Goal: Task Accomplishment & Management: Complete application form

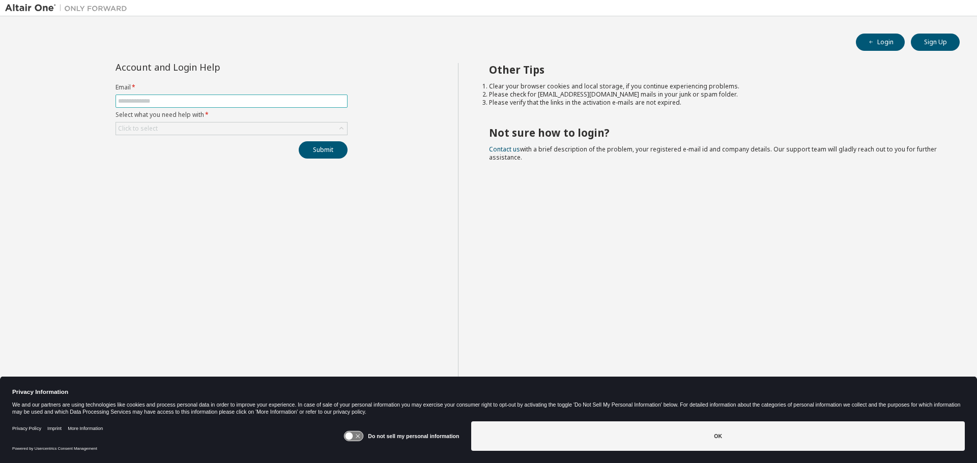
click at [227, 100] on input "text" at bounding box center [231, 101] width 227 height 8
type input "**********"
click at [232, 130] on div "Click to select" at bounding box center [231, 129] width 231 height 12
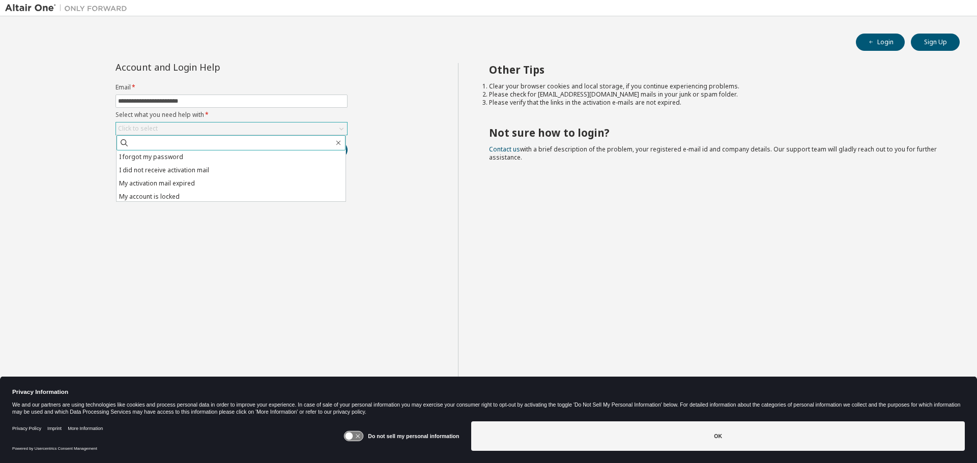
click at [184, 142] on input "text" at bounding box center [231, 143] width 204 height 10
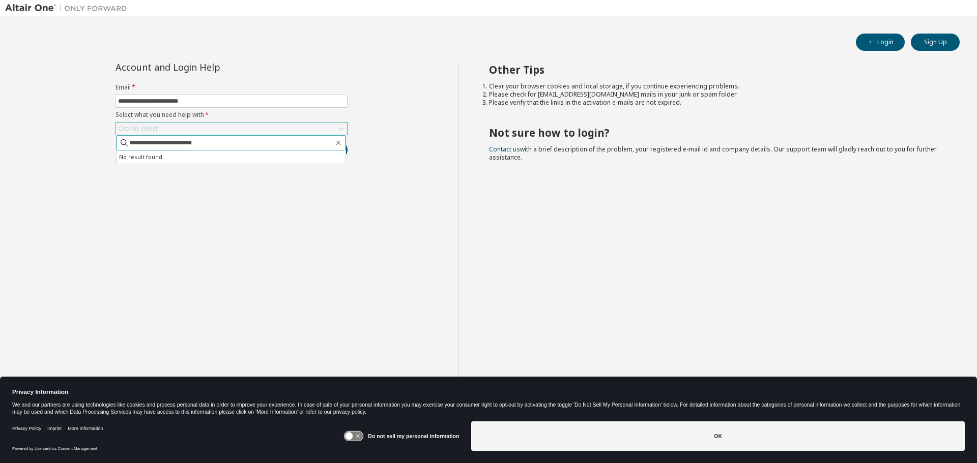
type input "**********"
click at [299, 141] on button "Submit" at bounding box center [323, 149] width 49 height 17
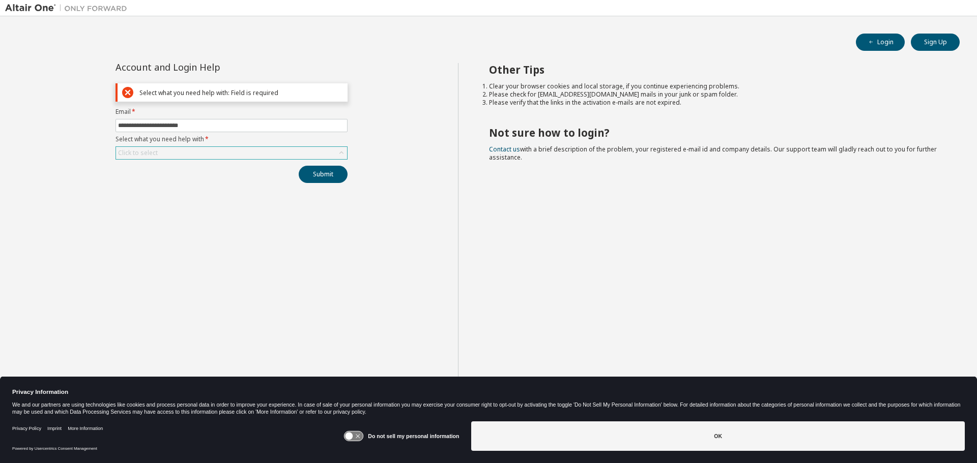
click at [195, 149] on div "Click to select" at bounding box center [231, 153] width 231 height 12
click at [188, 166] on input "text" at bounding box center [231, 167] width 204 height 10
click at [871, 45] on icon "button" at bounding box center [871, 42] width 6 height 6
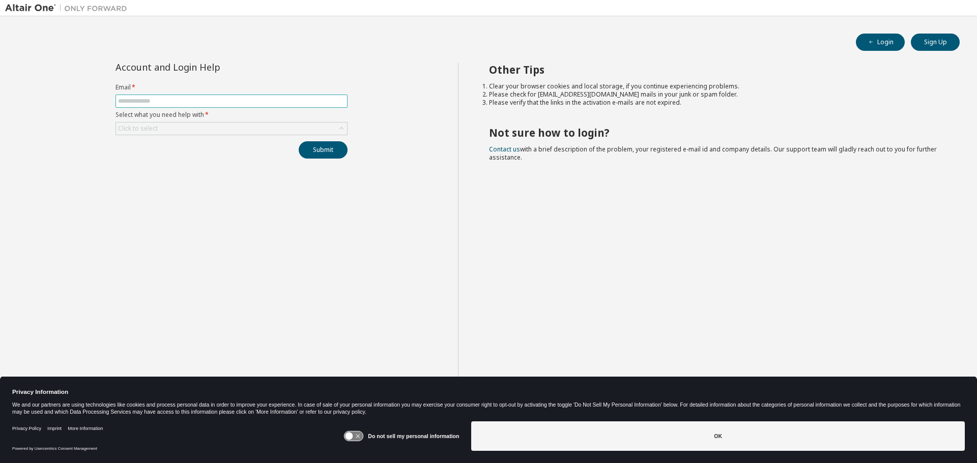
click at [213, 104] on input "text" at bounding box center [231, 101] width 227 height 8
type input "**********"
click at [210, 129] on div "Click to select" at bounding box center [231, 129] width 231 height 12
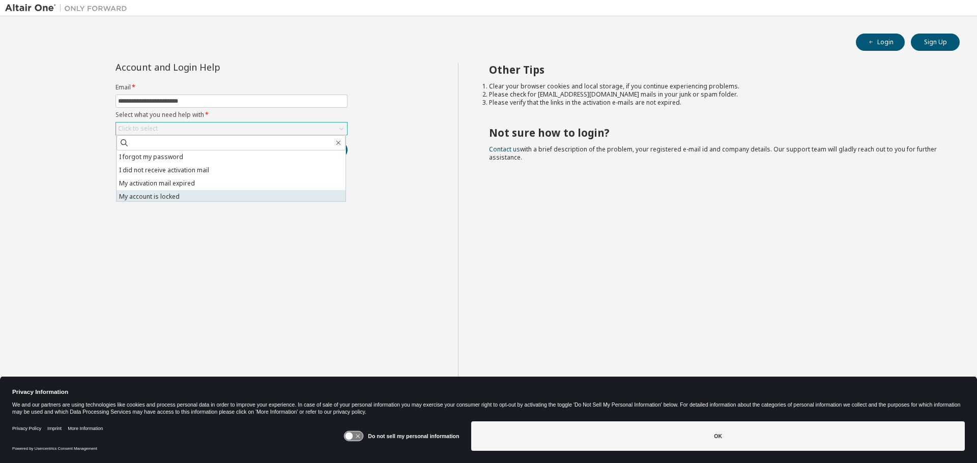
click at [206, 190] on li "My account is locked" at bounding box center [230, 196] width 229 height 13
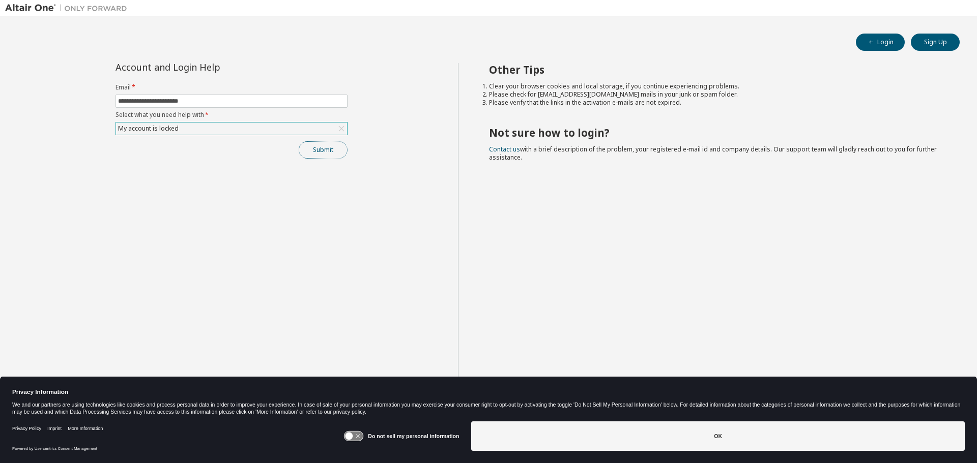
click at [318, 143] on button "Submit" at bounding box center [323, 149] width 49 height 17
click at [323, 150] on button "Submit" at bounding box center [323, 149] width 49 height 17
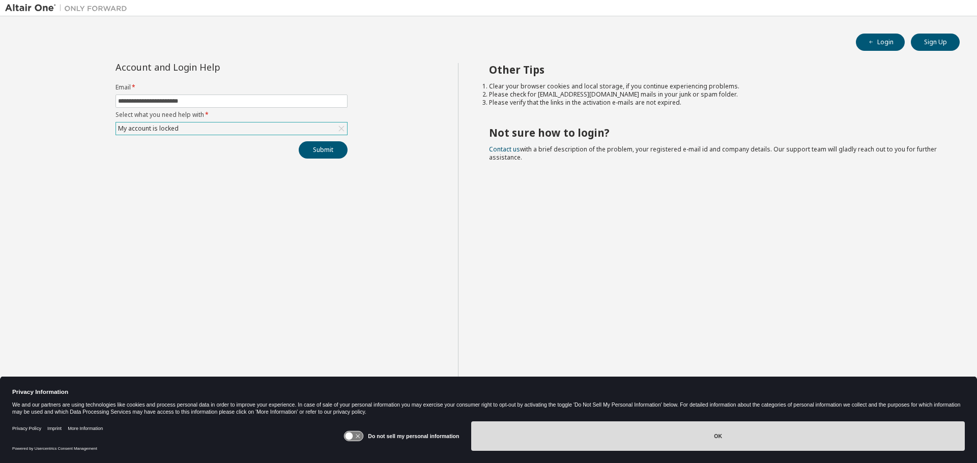
click at [629, 436] on button "OK" at bounding box center [717, 437] width 493 height 30
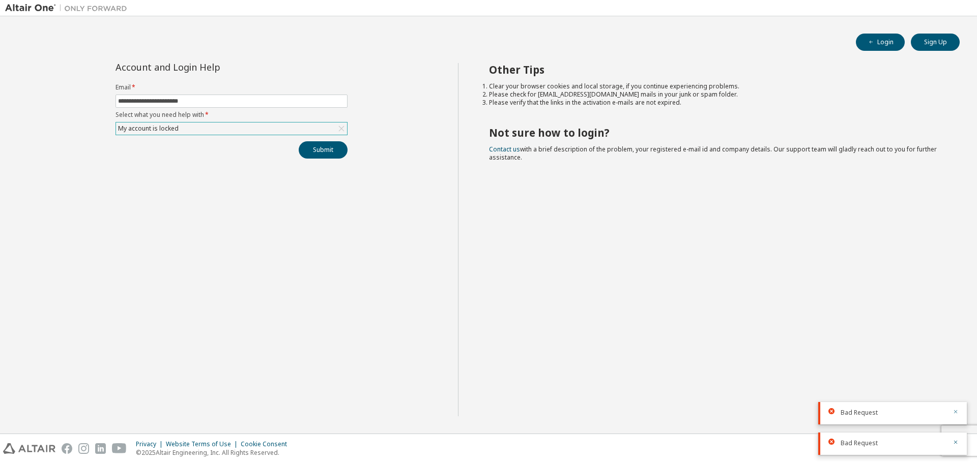
click at [954, 414] on icon "button" at bounding box center [955, 412] width 6 height 6
click at [957, 443] on icon "button" at bounding box center [955, 442] width 6 height 6
click at [211, 126] on div "My account is locked" at bounding box center [231, 129] width 231 height 12
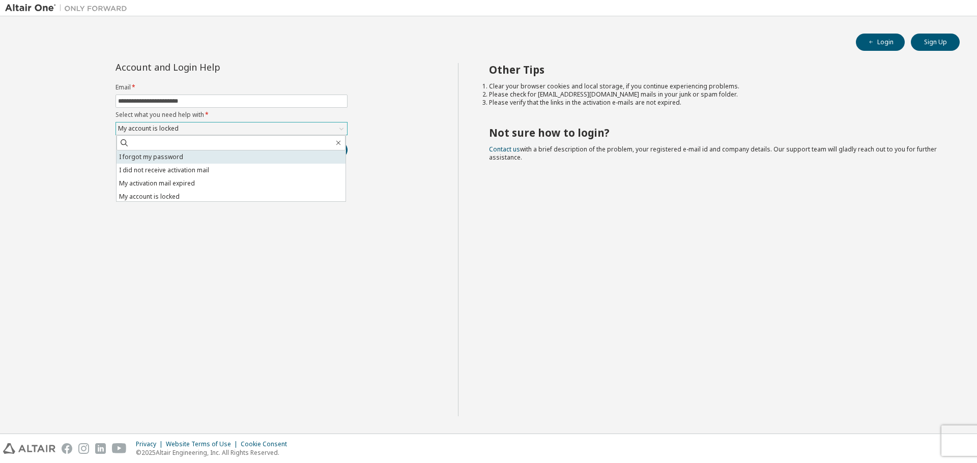
click at [194, 155] on li "I forgot my password" at bounding box center [230, 157] width 229 height 13
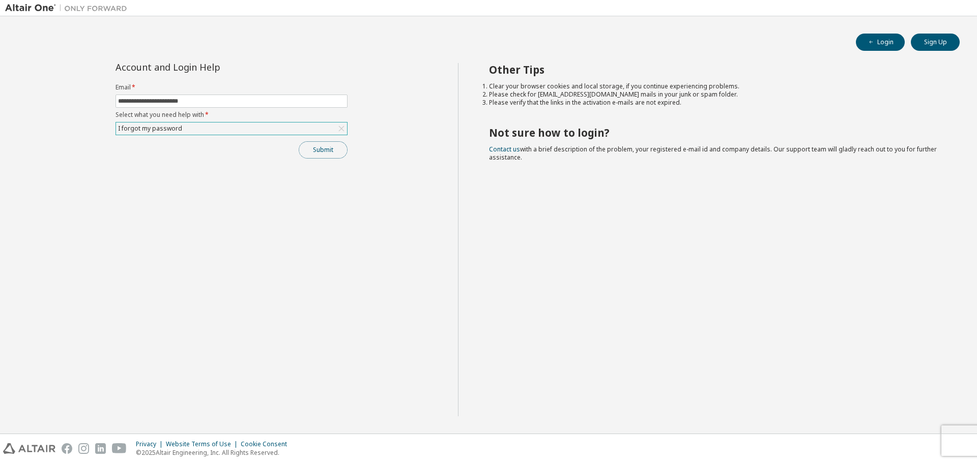
click at [310, 146] on button "Submit" at bounding box center [323, 149] width 49 height 17
click at [873, 440] on span "Bad Request" at bounding box center [858, 443] width 37 height 8
click at [957, 446] on button "button" at bounding box center [955, 443] width 6 height 9
click at [932, 42] on button "Sign Up" at bounding box center [935, 42] width 49 height 17
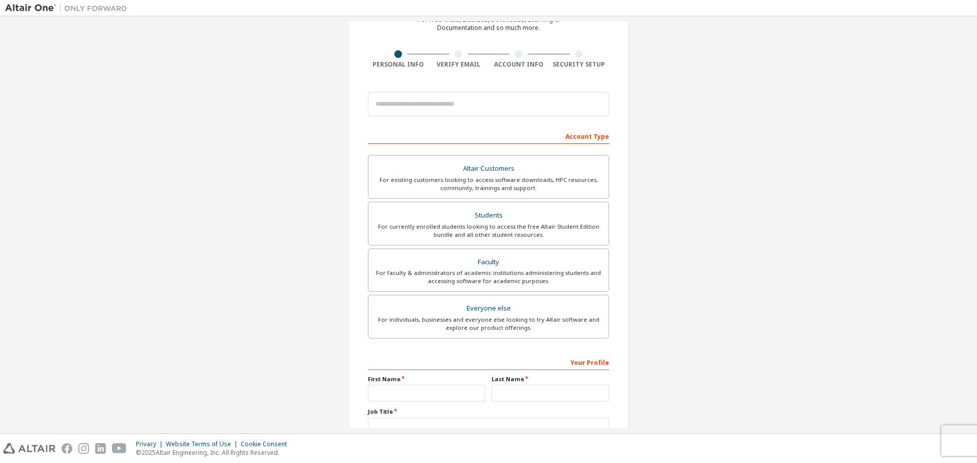
scroll to position [57, 0]
click at [566, 106] on input "email" at bounding box center [488, 103] width 241 height 24
type input "**********"
type input "*****"
type input "*******"
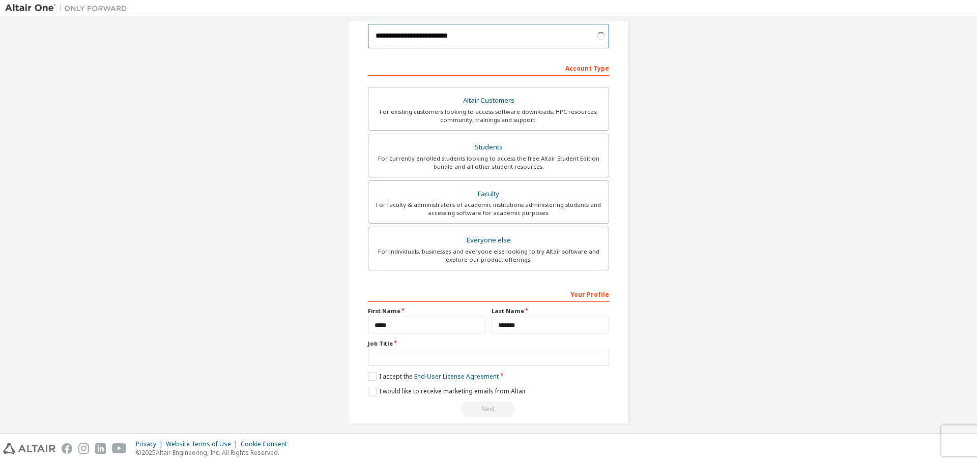
scroll to position [131, 0]
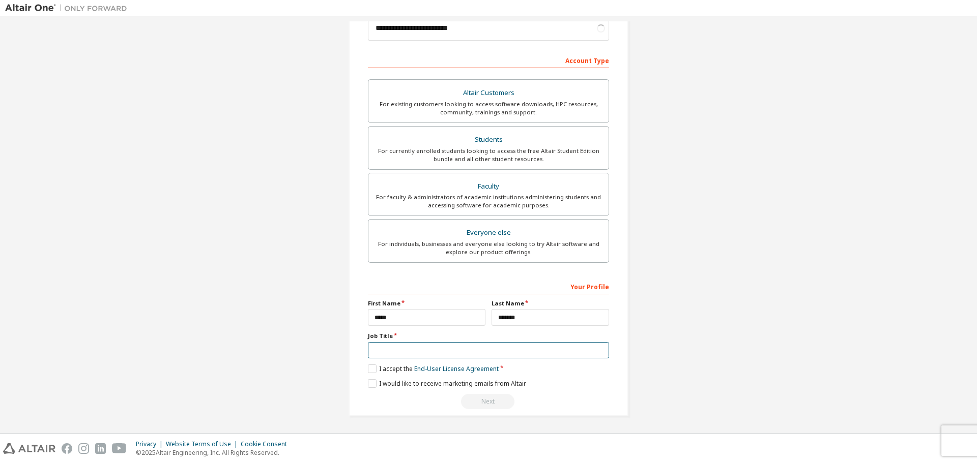
click at [439, 350] on input "text" at bounding box center [488, 350] width 241 height 17
type input "**********"
click at [370, 370] on label "I accept the End-User License Agreement" at bounding box center [433, 369] width 131 height 9
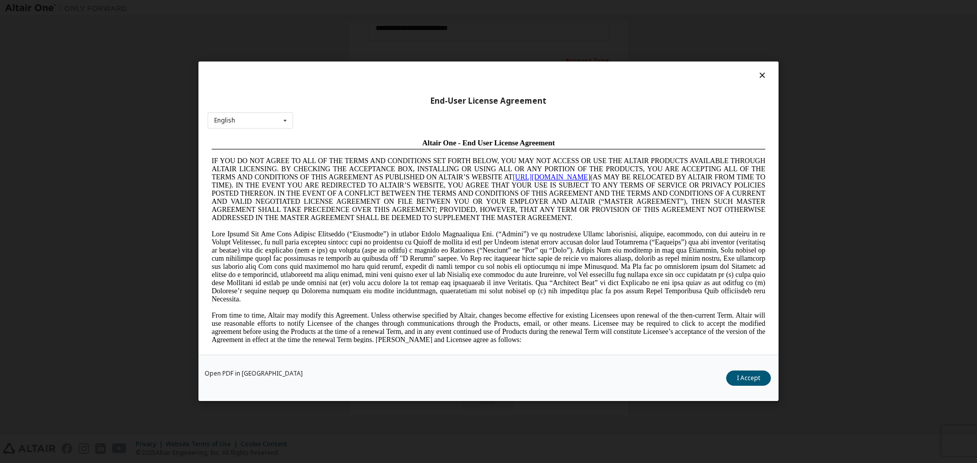
scroll to position [0, 0]
click at [736, 376] on button "I Accept" at bounding box center [748, 378] width 45 height 15
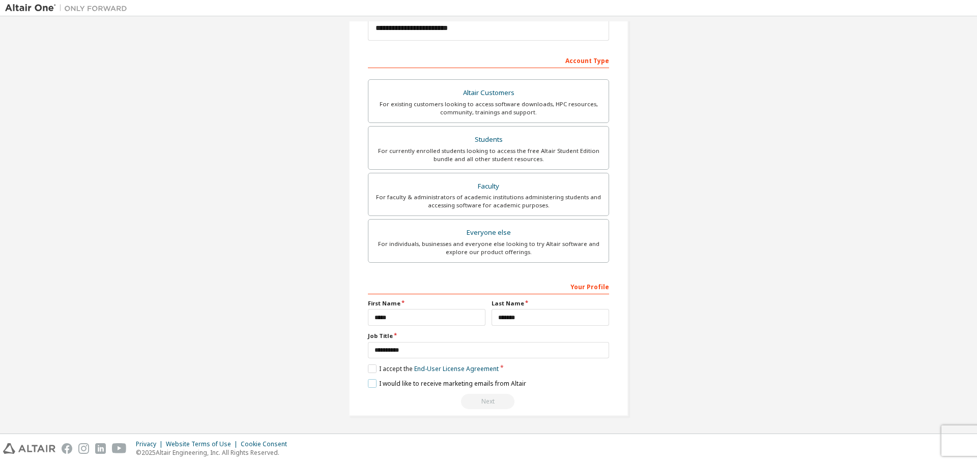
click at [368, 383] on label "I would like to receive marketing emails from Altair" at bounding box center [447, 383] width 158 height 9
click at [476, 402] on div "Next" at bounding box center [488, 401] width 241 height 15
click at [526, 188] on div "Faculty" at bounding box center [488, 187] width 228 height 14
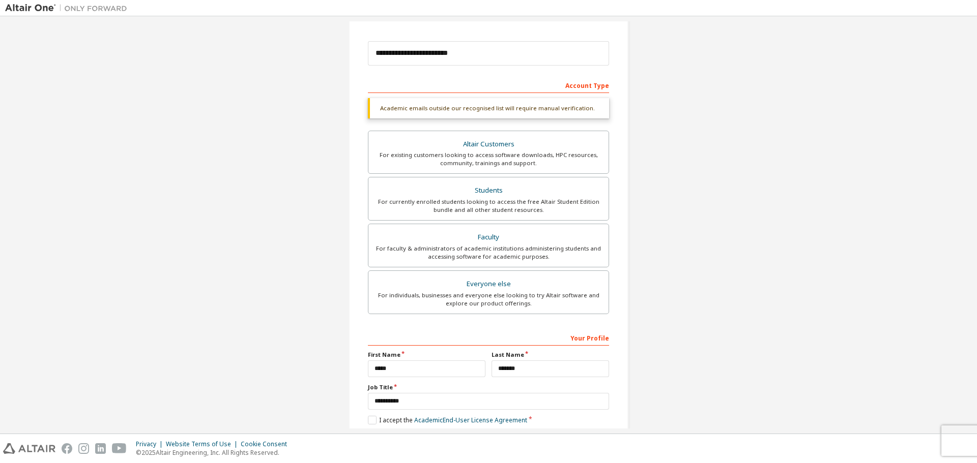
scroll to position [146, 0]
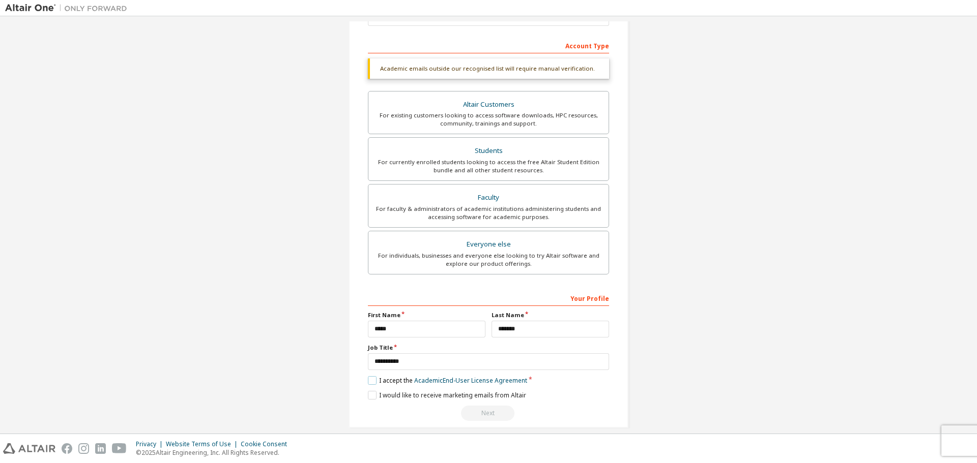
click at [371, 380] on label "I accept the Academic End-User License Agreement" at bounding box center [447, 380] width 159 height 9
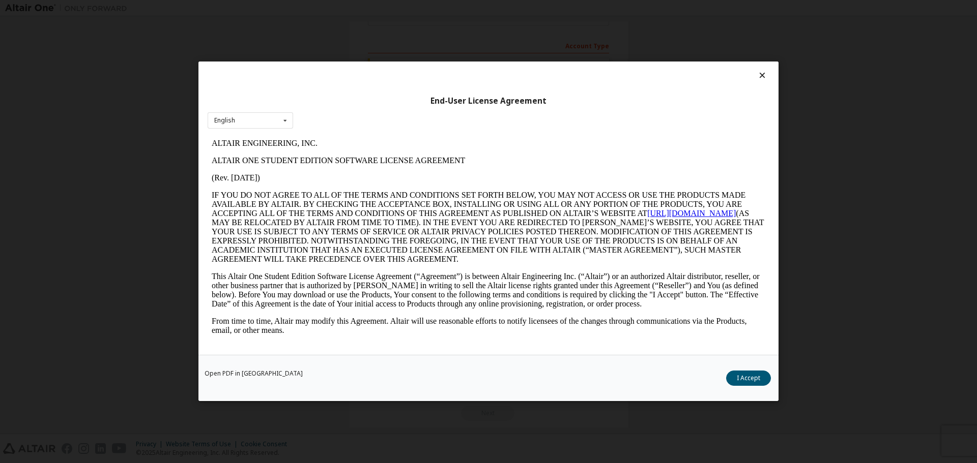
scroll to position [0, 0]
click at [739, 377] on button "I Accept" at bounding box center [748, 378] width 45 height 15
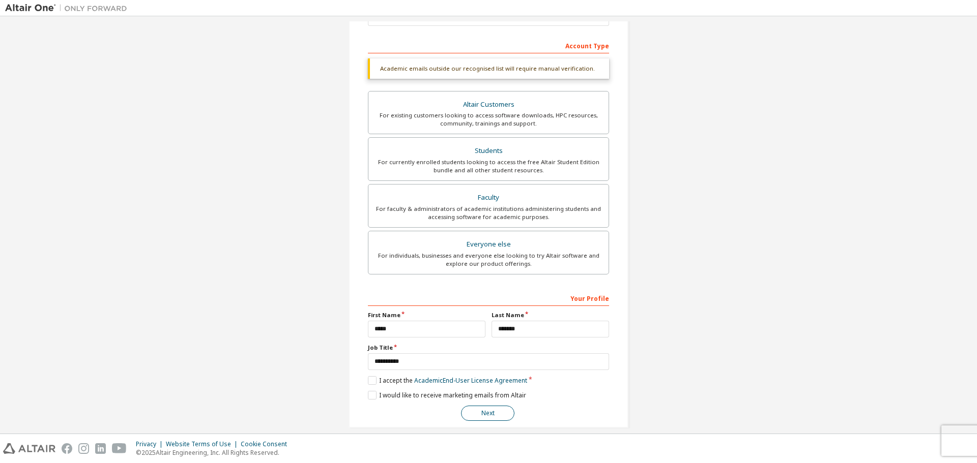
click at [492, 408] on button "Next" at bounding box center [487, 413] width 53 height 15
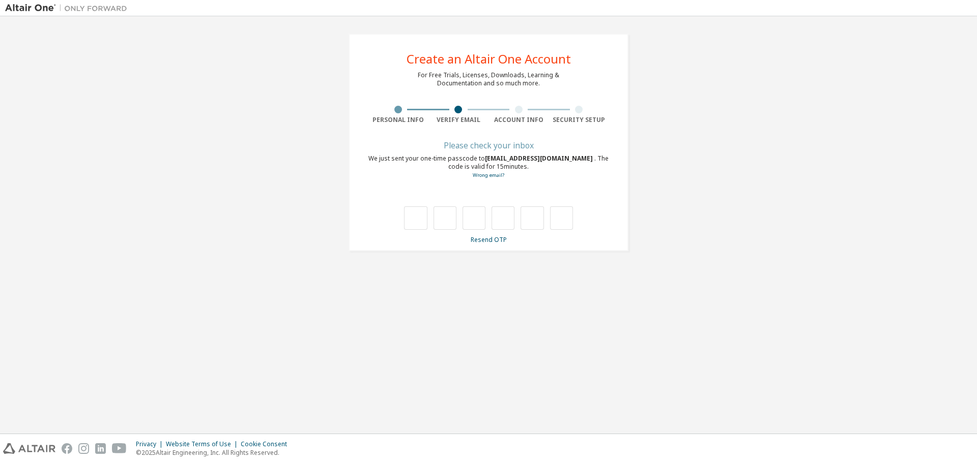
type input "*"
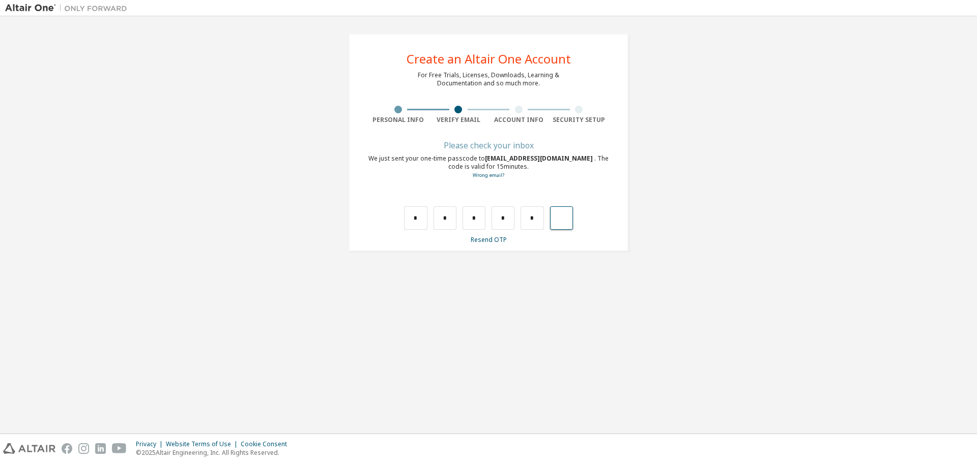
type input "*"
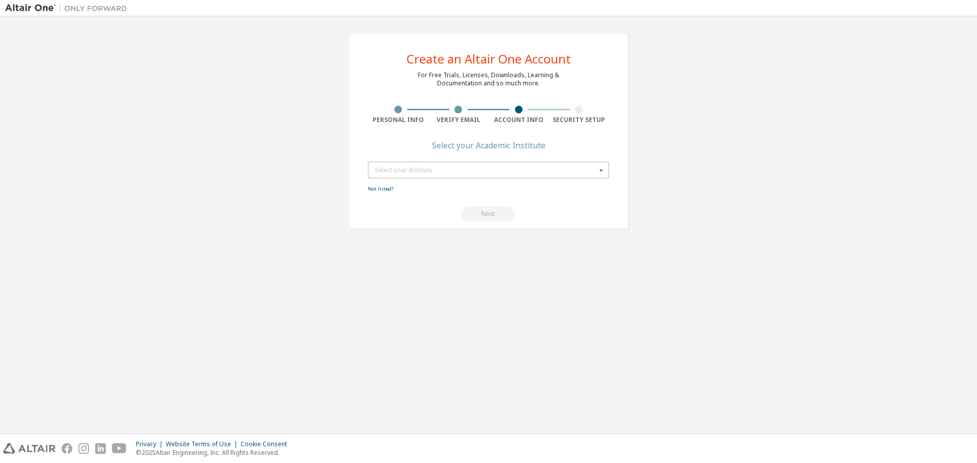
click at [601, 168] on icon at bounding box center [601, 170] width 13 height 16
type input "**********"
click at [491, 209] on div "Next" at bounding box center [488, 214] width 241 height 15
click at [384, 191] on link "Not listed?" at bounding box center [380, 189] width 25 height 7
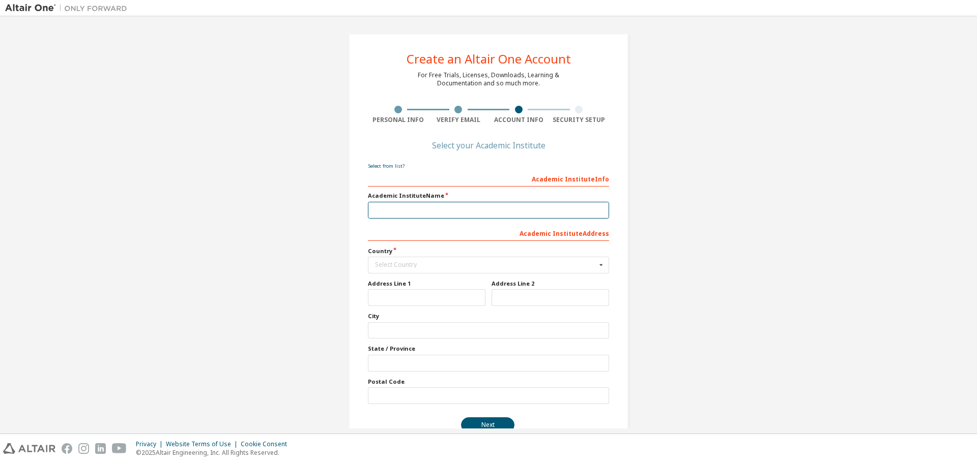
click at [398, 211] on input "text" at bounding box center [488, 210] width 241 height 17
type input "**********"
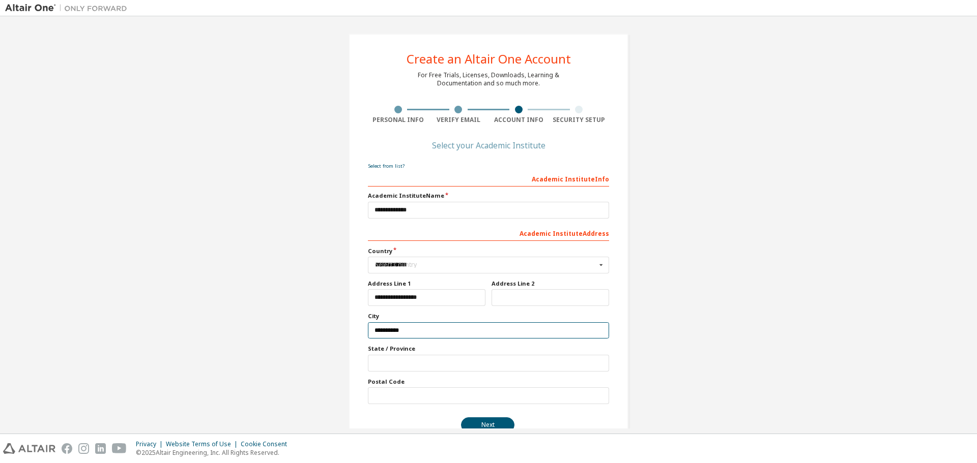
type input "**"
type input "*****"
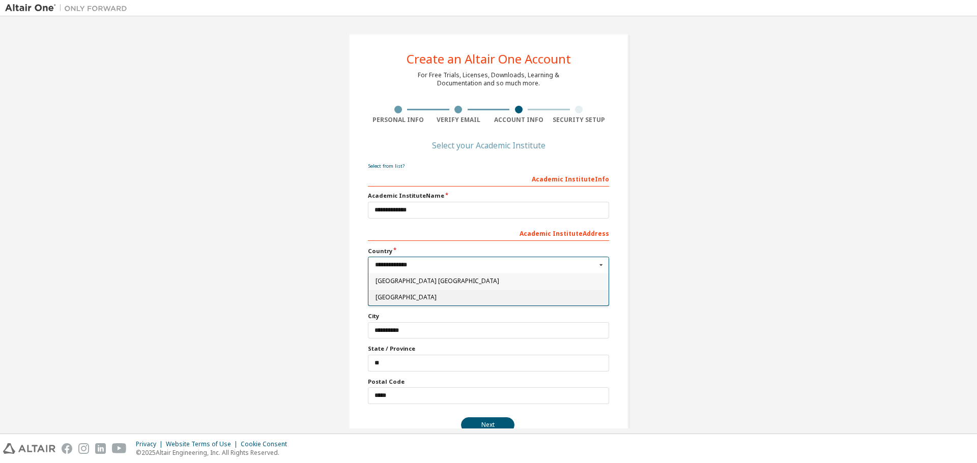
click at [461, 298] on span "United States of America" at bounding box center [488, 298] width 226 height 6
type input "***"
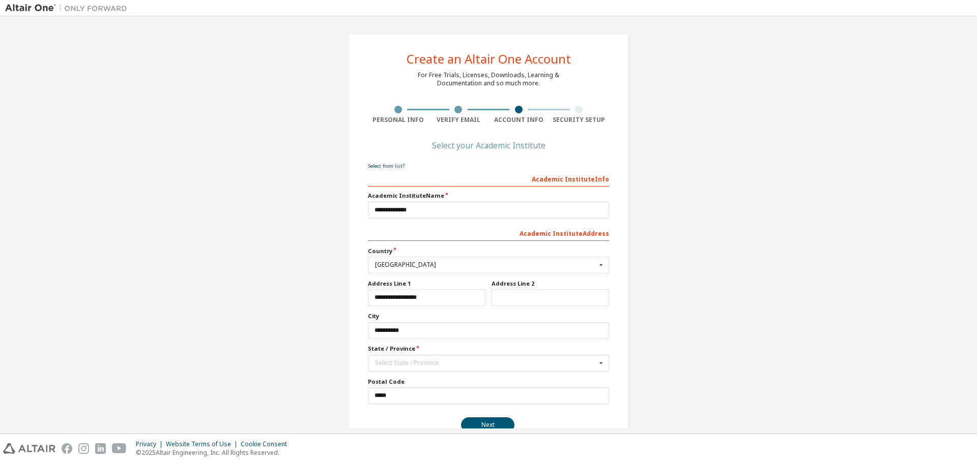
scroll to position [23, 0]
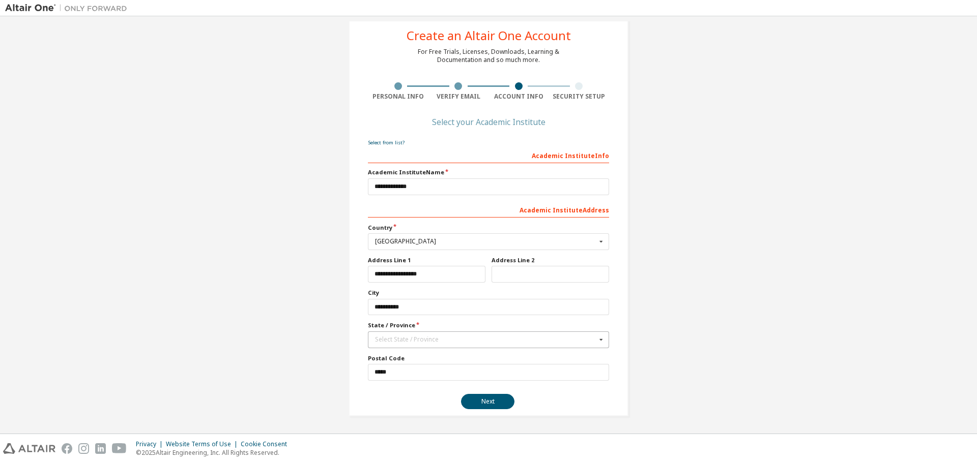
drag, startPoint x: 469, startPoint y: 339, endPoint x: 420, endPoint y: 341, distance: 49.4
click at [420, 341] on div "Select State / Province" at bounding box center [485, 340] width 221 height 6
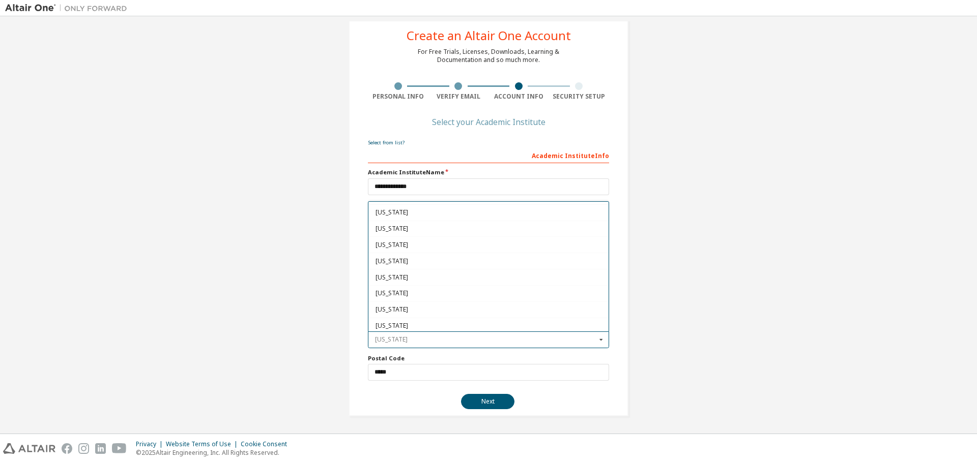
scroll to position [647, 0]
click at [383, 246] on span "Texas" at bounding box center [488, 244] width 226 height 6
type input "**"
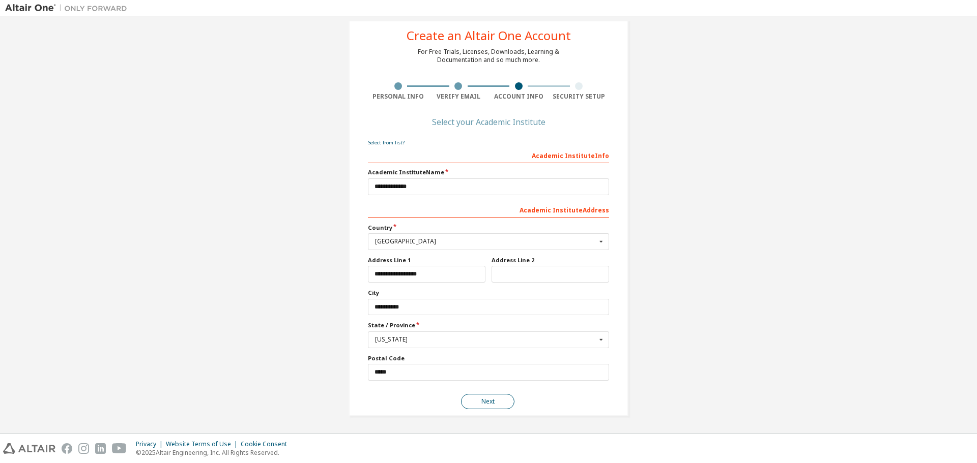
click at [485, 401] on button "Next" at bounding box center [487, 401] width 53 height 15
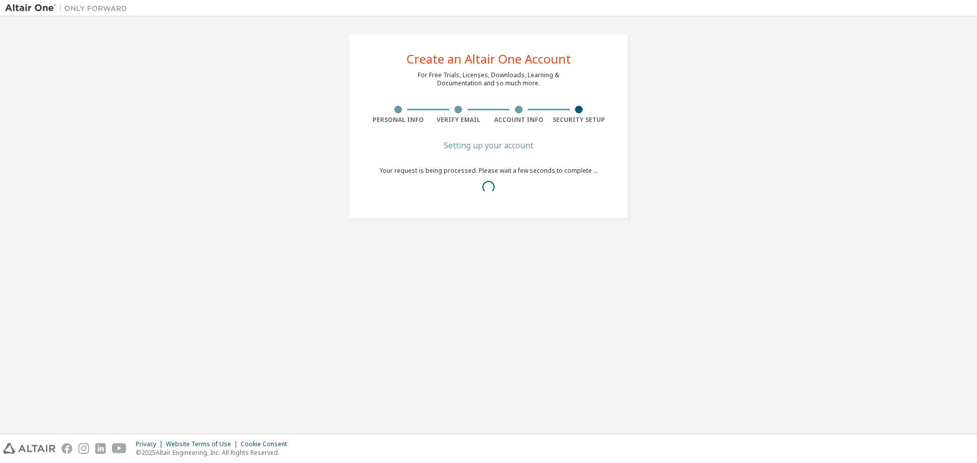
scroll to position [0, 0]
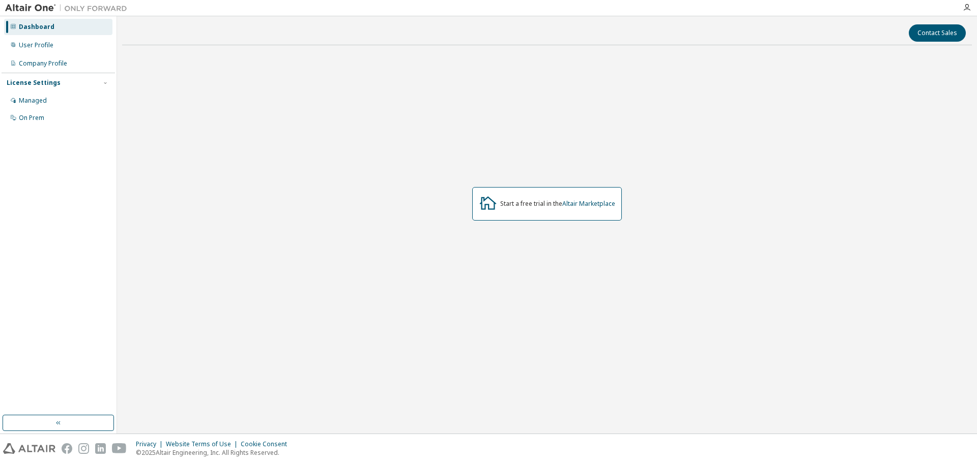
click at [51, 21] on div "Dashboard" at bounding box center [58, 27] width 108 height 16
click at [38, 44] on div "User Profile" at bounding box center [36, 45] width 35 height 8
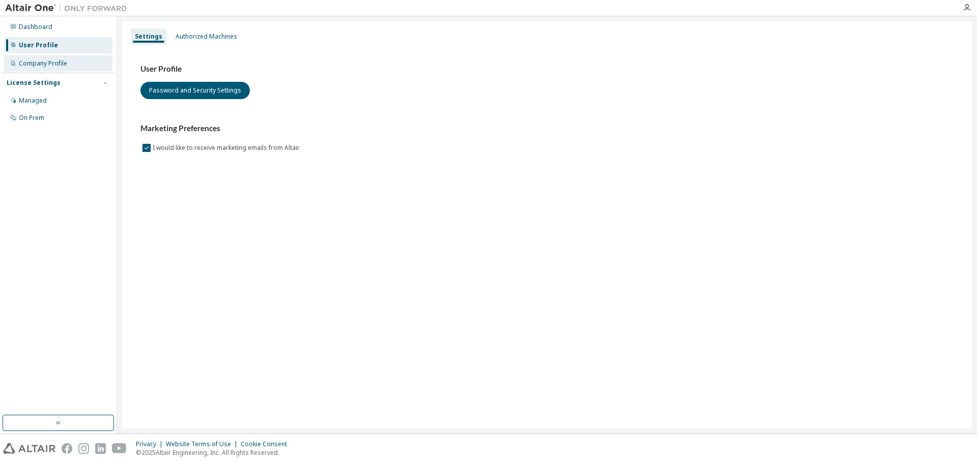
click at [41, 63] on div "Company Profile" at bounding box center [43, 64] width 48 height 8
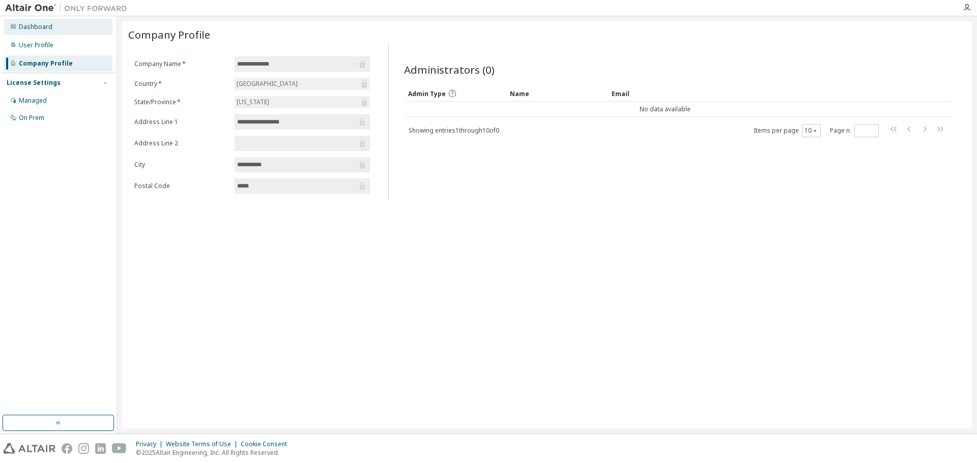
click at [30, 24] on div "Dashboard" at bounding box center [36, 27] width 34 height 8
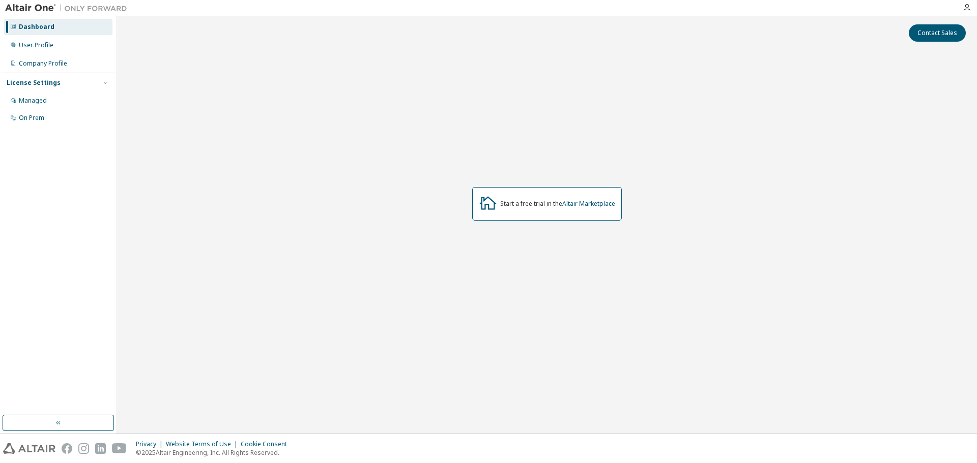
click at [25, 10] on img at bounding box center [68, 8] width 127 height 10
click at [18, 4] on img at bounding box center [68, 8] width 127 height 10
